Goal: Check status

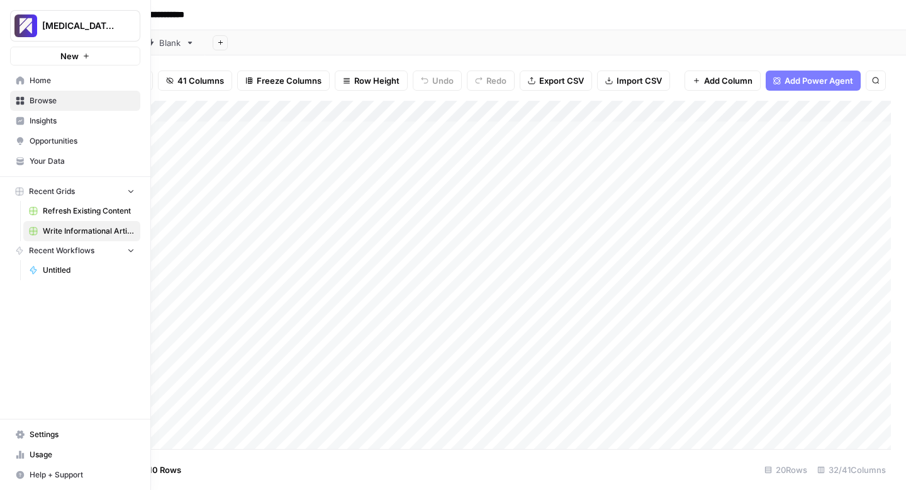
click at [45, 450] on span "Usage" at bounding box center [82, 454] width 105 height 11
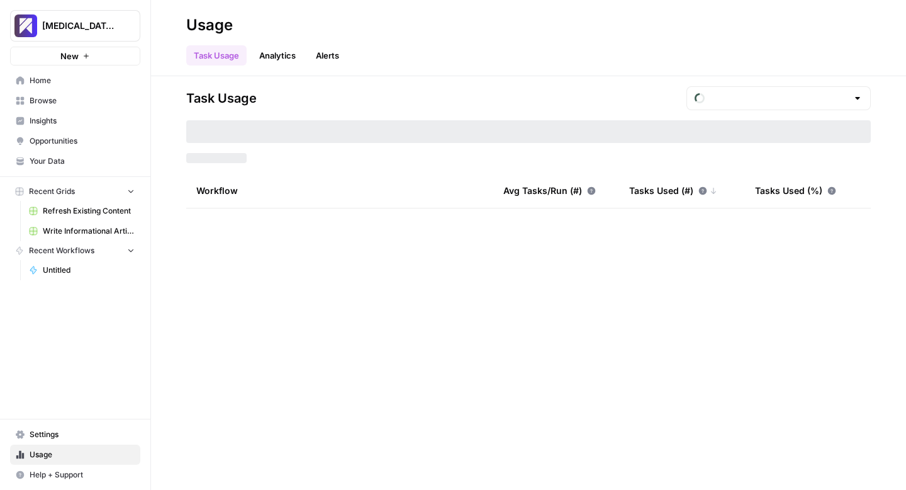
type input "September Included Tasks"
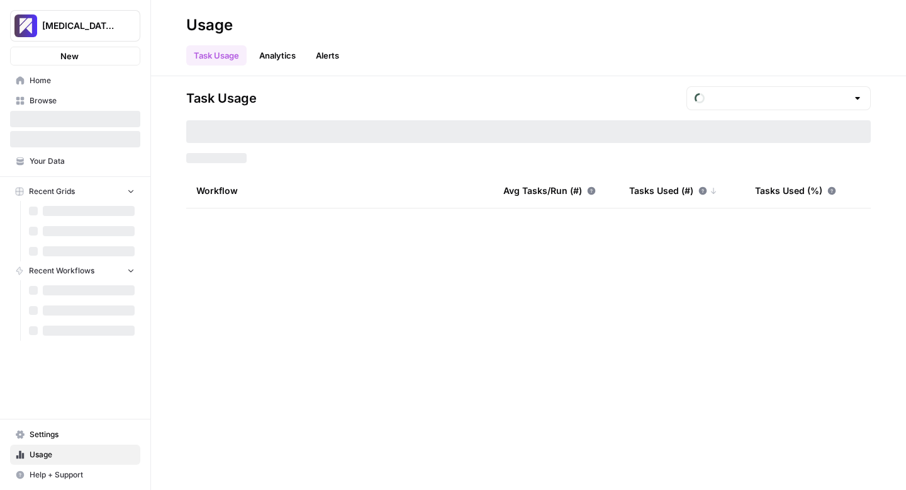
type input "September Included Tasks"
